Goal: Information Seeking & Learning: Learn about a topic

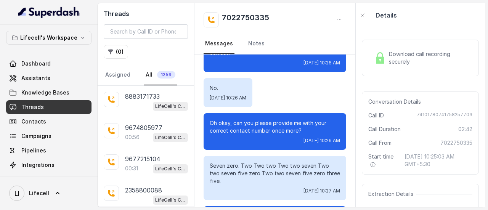
scroll to position [886, 0]
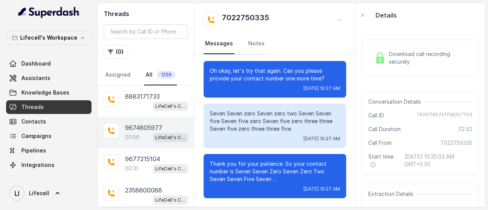
click at [133, 129] on p "9674805977" at bounding box center [143, 127] width 37 height 9
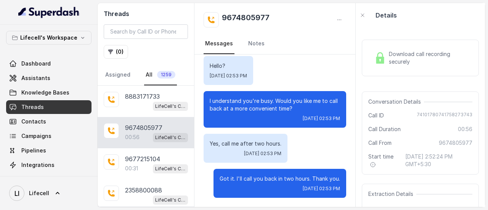
scroll to position [250, 0]
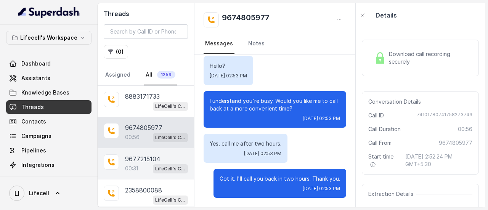
click at [135, 165] on p "00:31" at bounding box center [131, 169] width 13 height 8
